Goal: Transaction & Acquisition: Purchase product/service

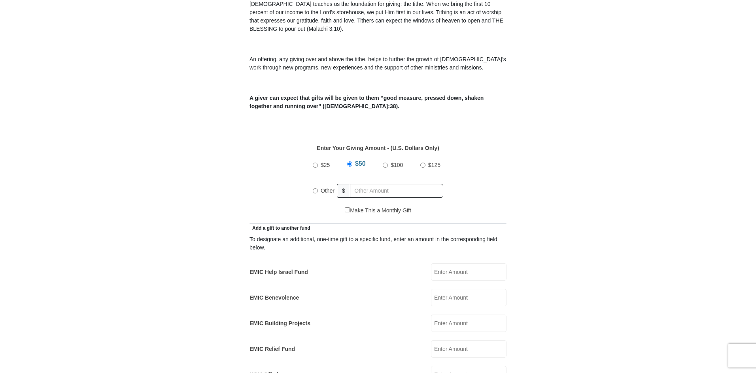
scroll to position [237, 0]
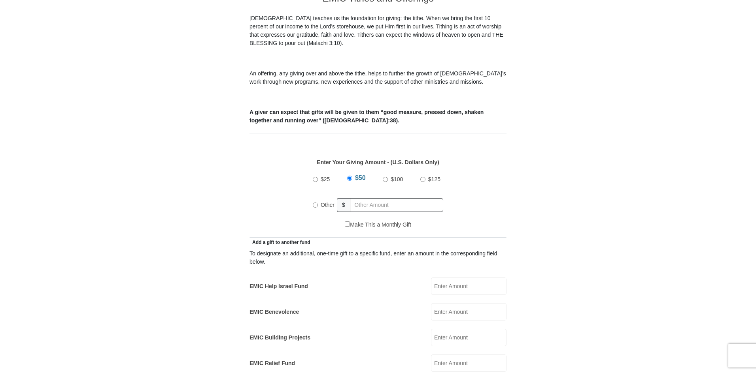
click at [315, 203] on input "Other" at bounding box center [315, 205] width 5 height 5
radio input "true"
click at [358, 198] on input "text" at bounding box center [397, 205] width 90 height 14
type input "205.00"
click at [453, 278] on input "EMIC Help Israel Fund" at bounding box center [468, 286] width 75 height 17
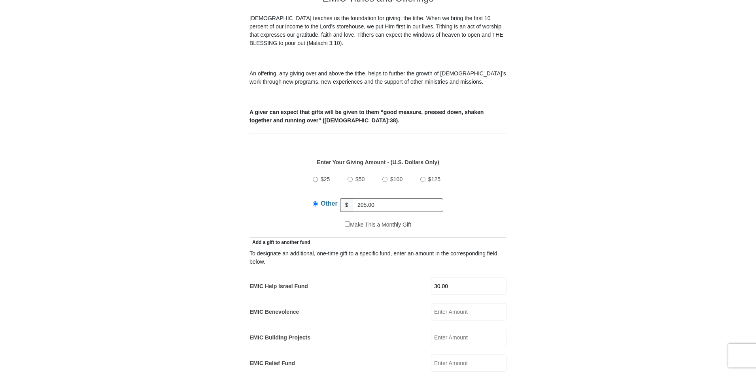
type input "30.00"
click at [456, 330] on input "EMIC Building Projects" at bounding box center [468, 337] width 75 height 17
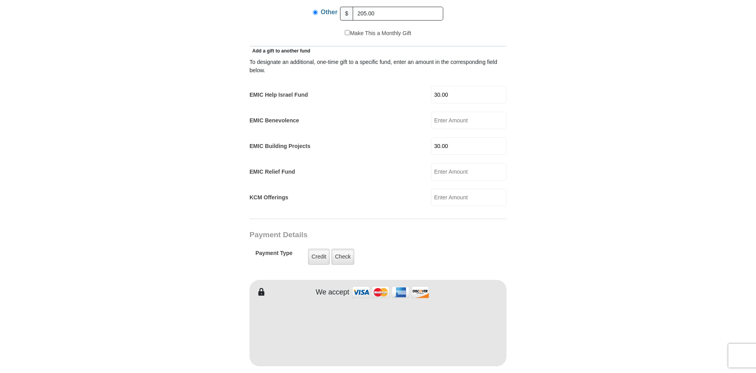
scroll to position [474, 0]
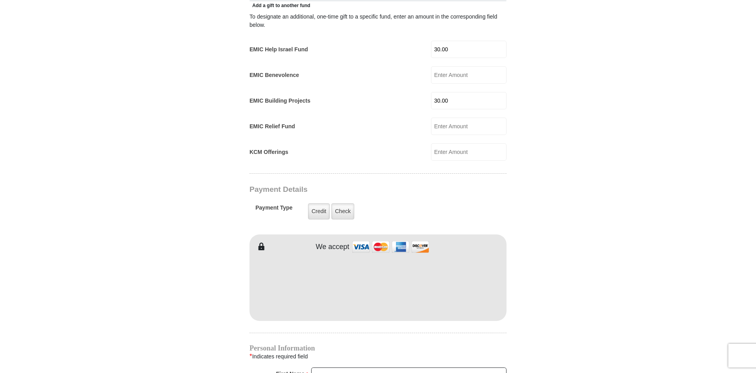
type input "30.00"
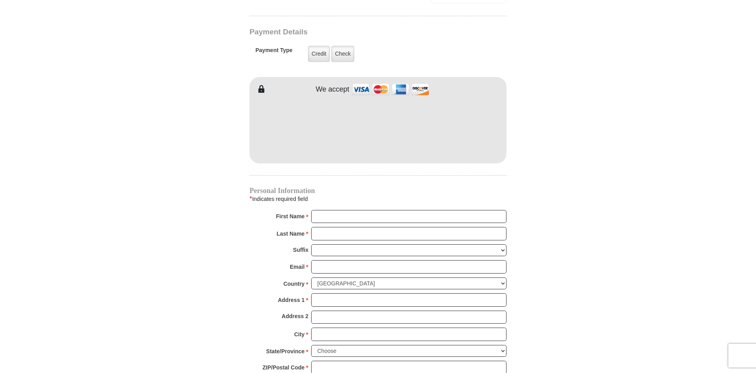
scroll to position [632, 0]
click at [317, 210] on input "First Name *" at bounding box center [408, 216] width 195 height 13
type input "Alice"
type input "Boyd"
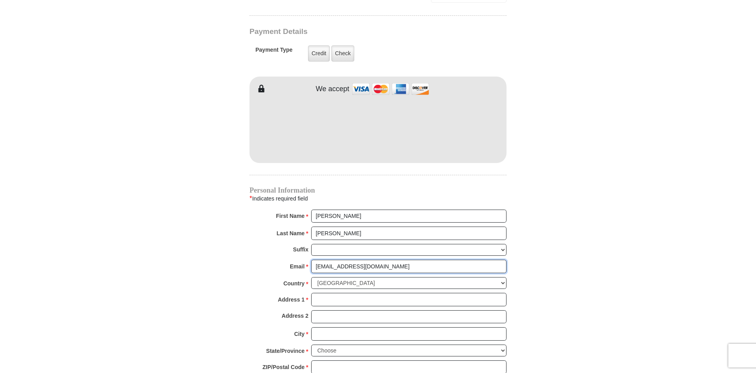
type input "aliceb5354@gmail.com"
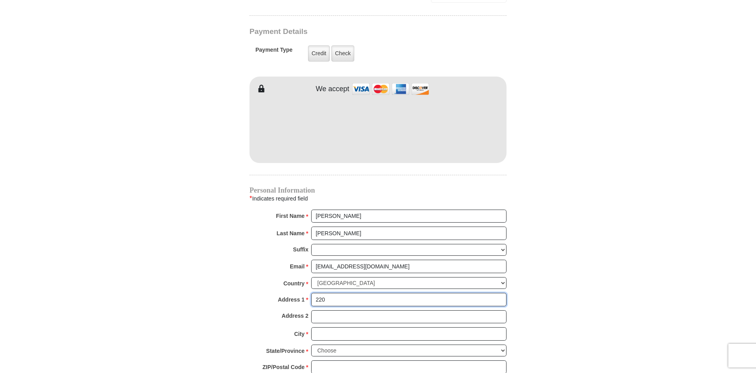
type input "220 Adams Dr, Ste 280 #432"
type input "Weatherford"
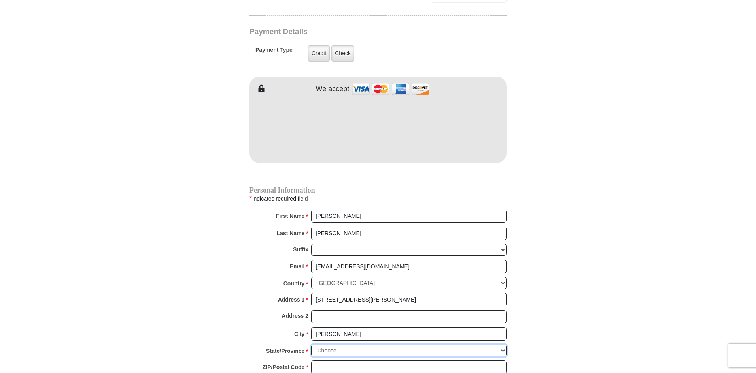
select select "TX"
type input "76086"
type input "8177332875"
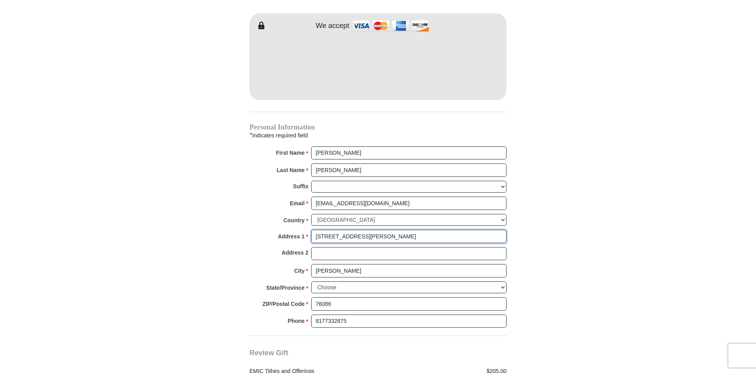
scroll to position [830, 0]
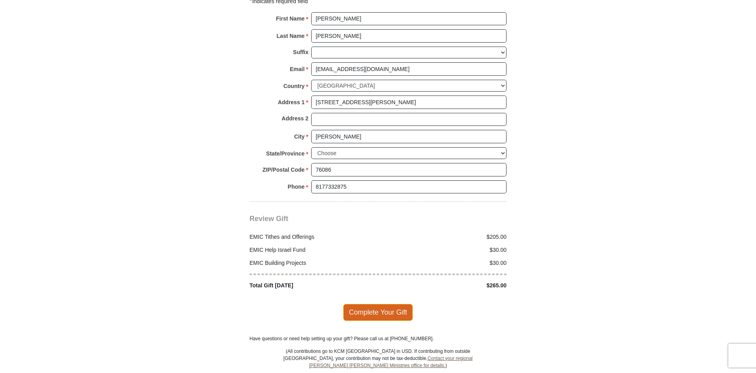
click at [367, 304] on span "Complete Your Gift" at bounding box center [378, 312] width 70 height 17
